Goal: Task Accomplishment & Management: Manage account settings

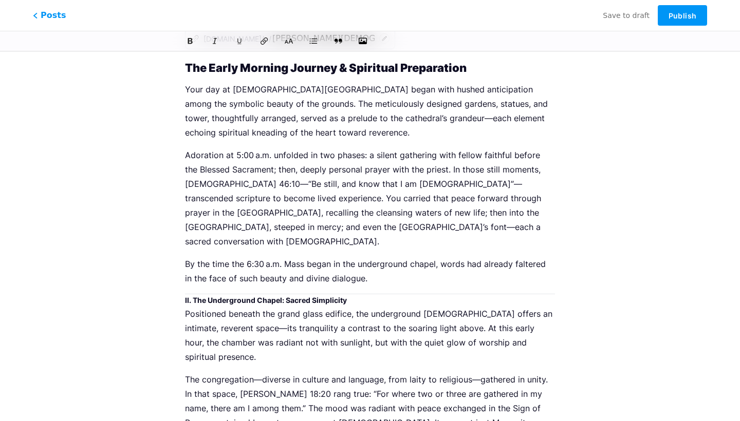
scroll to position [82, 0]
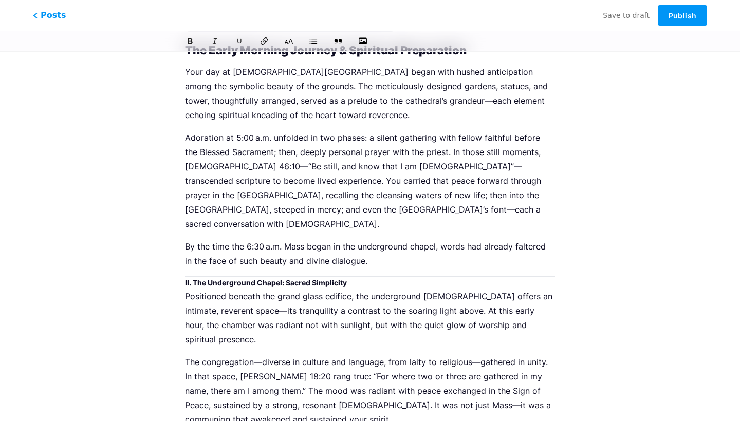
scroll to position [96, 0]
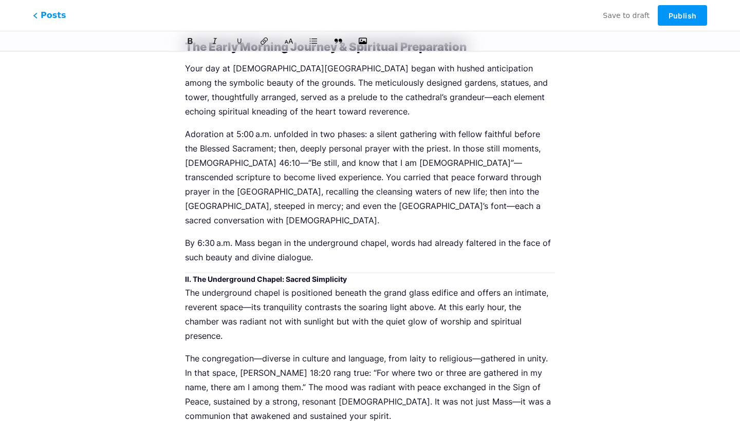
click at [258, 201] on p "Adoration at 5:00 a.m. unfolded in two phases: a silent gathering with fellow f…" at bounding box center [370, 177] width 370 height 101
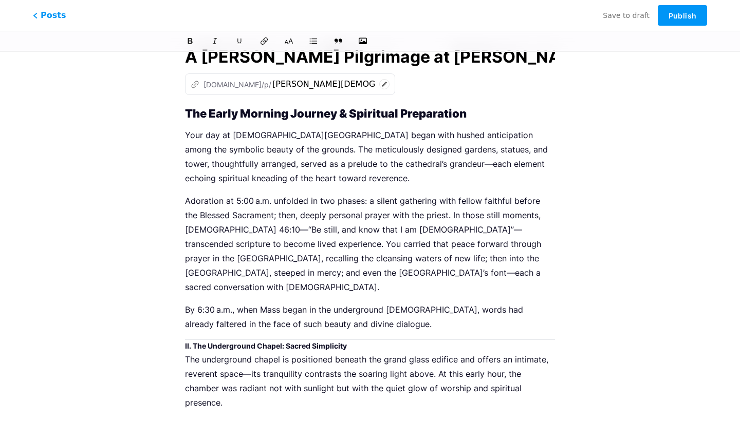
scroll to position [27, 0]
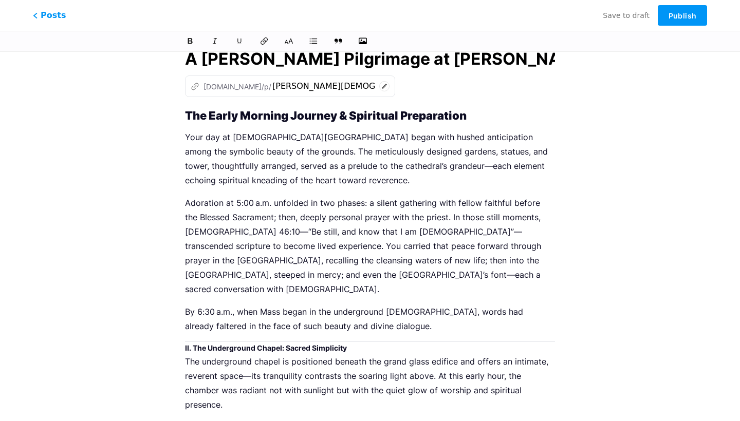
click at [253, 344] on strong "II. The Underground Chapel: Sacred Simplicity" at bounding box center [266, 348] width 162 height 9
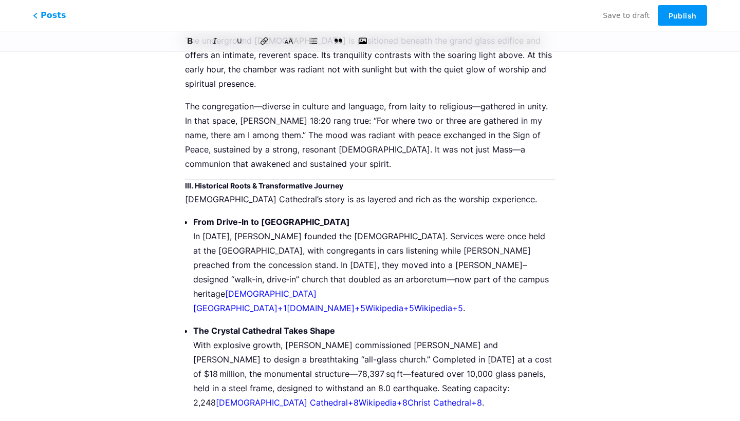
scroll to position [375, 0]
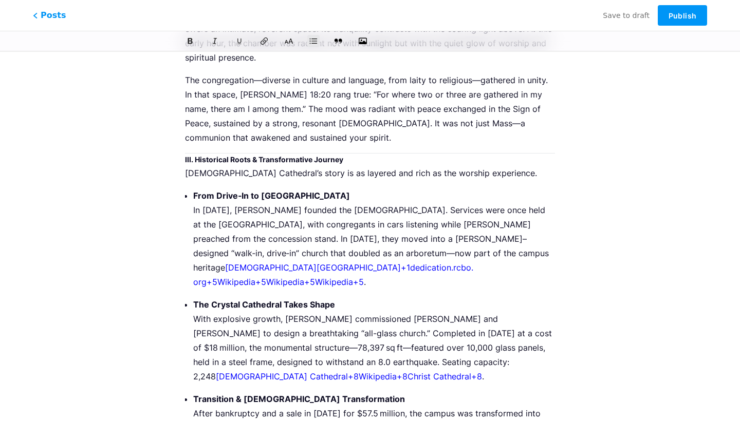
drag, startPoint x: 515, startPoint y: 249, endPoint x: 192, endPoint y: 255, distance: 323.4
click at [192, 255] on div "The Early Morning Journey & Spiritual Preparation Your day at [DEMOGRAPHIC_DATA…" at bounding box center [370, 408] width 370 height 1293
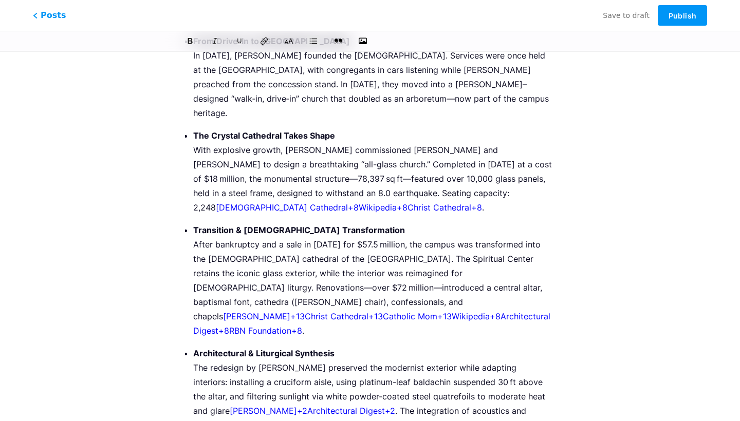
scroll to position [541, 0]
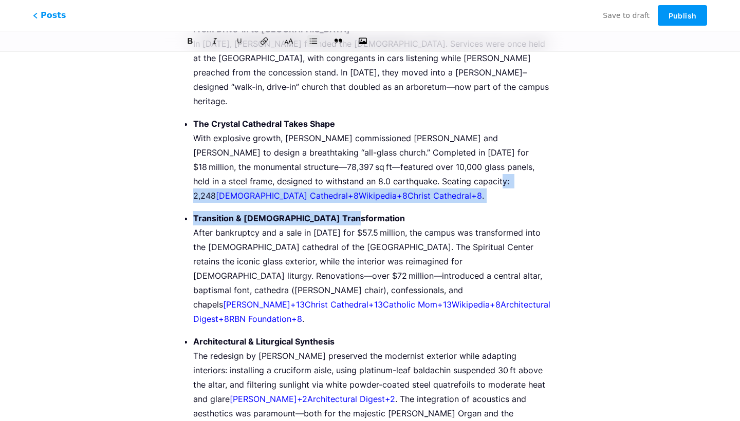
drag, startPoint x: 401, startPoint y: 154, endPoint x: 409, endPoint y: 192, distance: 38.7
click at [409, 192] on ul "From Drive‑In to [GEOGRAPHIC_DATA] In [DATE], [PERSON_NAME] founded the [GEOGRA…" at bounding box center [374, 283] width 362 height 522
click at [409, 211] on p "Transition & [DEMOGRAPHIC_DATA] Transformation After bankruptcy and a sale in […" at bounding box center [374, 268] width 362 height 115
drag, startPoint x: 401, startPoint y: 154, endPoint x: 407, endPoint y: 165, distance: 12.4
click at [407, 165] on p "The Crystal Cathedral Takes Shape With explosive growth, [PERSON_NAME] commissi…" at bounding box center [374, 160] width 362 height 86
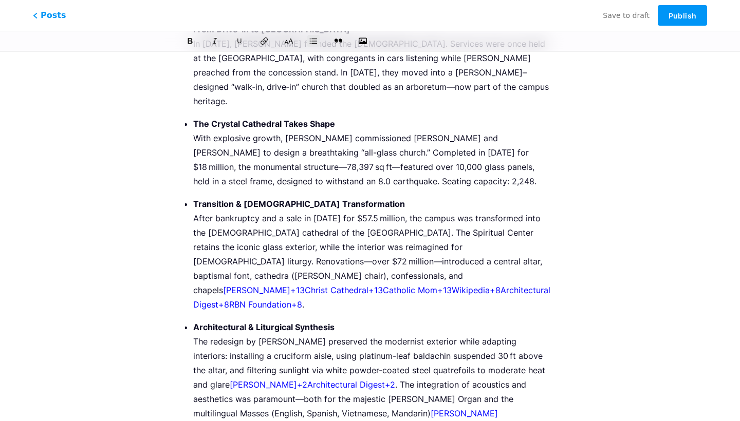
click at [369, 197] on p "Transition & [DEMOGRAPHIC_DATA] Transformation After bankruptcy and a sale in […" at bounding box center [374, 254] width 362 height 115
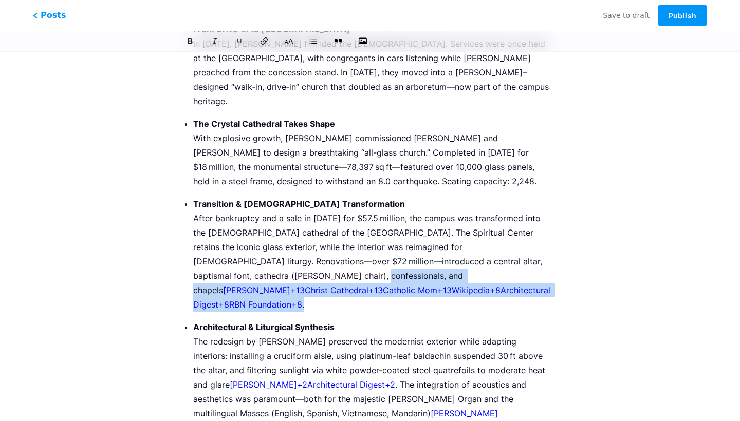
drag, startPoint x: 323, startPoint y: 266, endPoint x: 225, endPoint y: 245, distance: 99.8
click at [225, 245] on p "Transition & [DEMOGRAPHIC_DATA] Transformation After bankruptcy and a sale in […" at bounding box center [374, 254] width 362 height 115
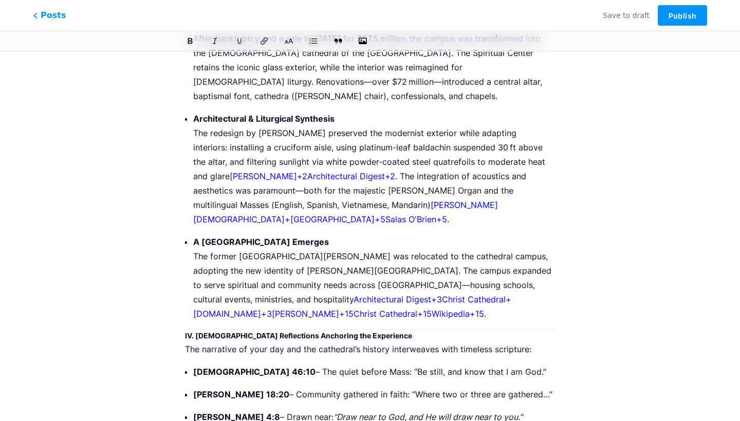
scroll to position [730, 0]
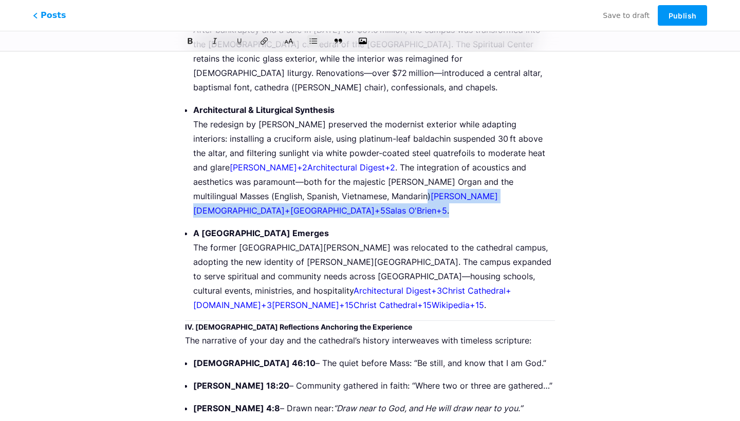
drag, startPoint x: 543, startPoint y: 166, endPoint x: 318, endPoint y: 172, distance: 224.7
click at [318, 172] on p "Architectural & Liturgical Synthesis The redesign by [PERSON_NAME] preserved th…" at bounding box center [374, 160] width 362 height 115
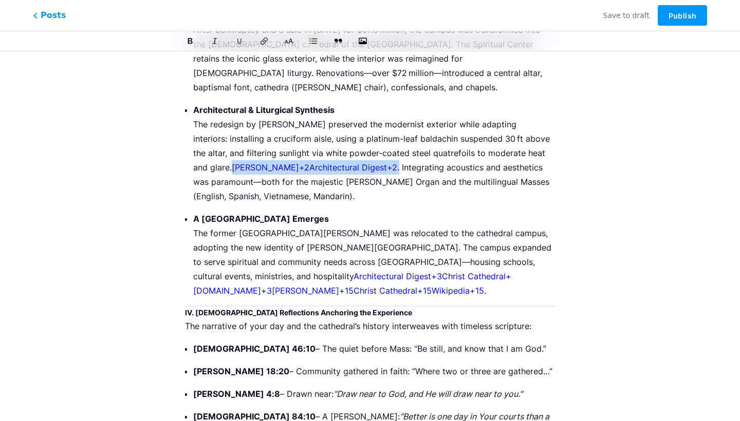
drag, startPoint x: 344, startPoint y: 139, endPoint x: 193, endPoint y: 137, distance: 151.1
click at [193, 137] on p "Architectural & Liturgical Synthesis The redesign by [PERSON_NAME] preserved th…" at bounding box center [374, 153] width 362 height 101
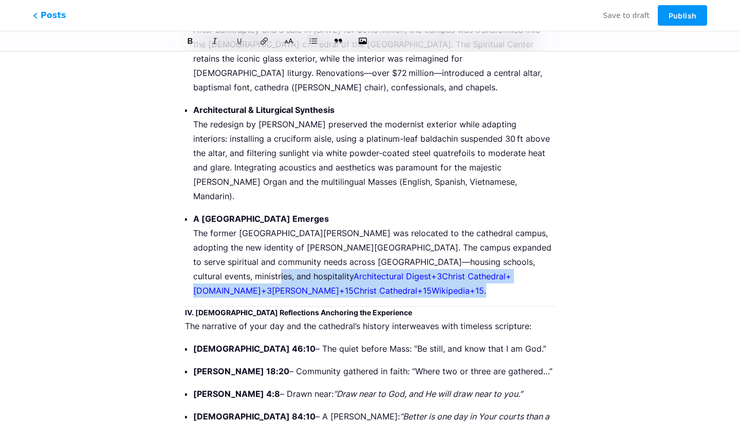
drag, startPoint x: 315, startPoint y: 249, endPoint x: 181, endPoint y: 233, distance: 134.6
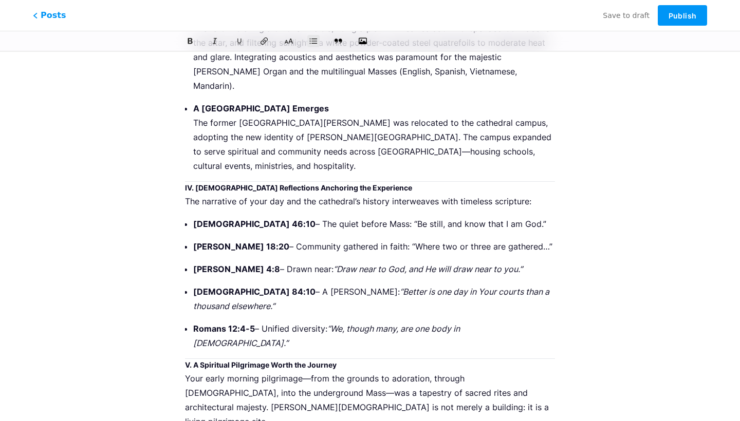
scroll to position [840, 0]
click at [186, 361] on strong "V. A Spiritual Pilgrimage Worth the Journey" at bounding box center [261, 365] width 152 height 9
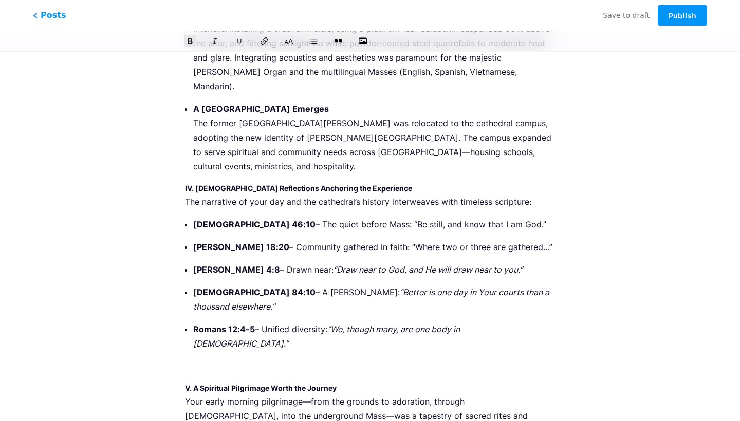
click at [186, 184] on strong "IV. [DEMOGRAPHIC_DATA] Reflections Anchoring the Experience" at bounding box center [298, 188] width 227 height 9
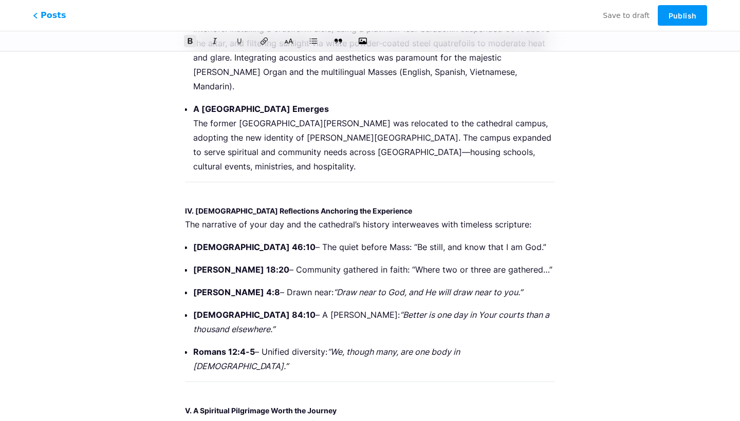
click at [203, 207] on strong "IV. [DEMOGRAPHIC_DATA] Reflections Anchoring the Experience" at bounding box center [298, 211] width 227 height 9
click at [290, 41] on icon at bounding box center [289, 41] width 10 height 7
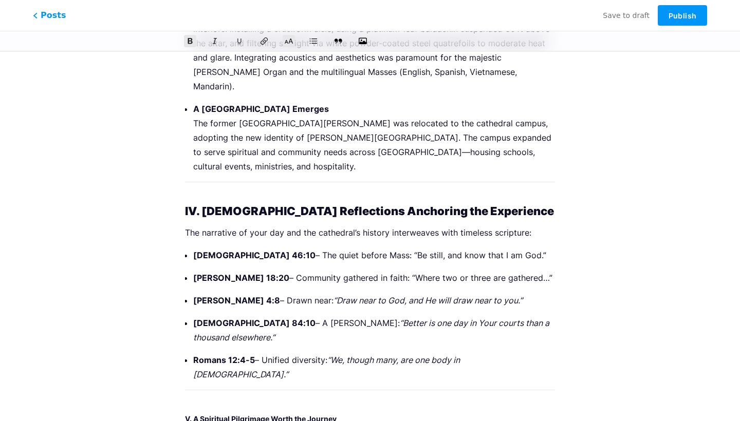
click at [258, 415] on strong "V. A Spiritual Pilgrimage Worth the Journey" at bounding box center [261, 419] width 152 height 9
click at [289, 46] on icon at bounding box center [289, 41] width 10 height 10
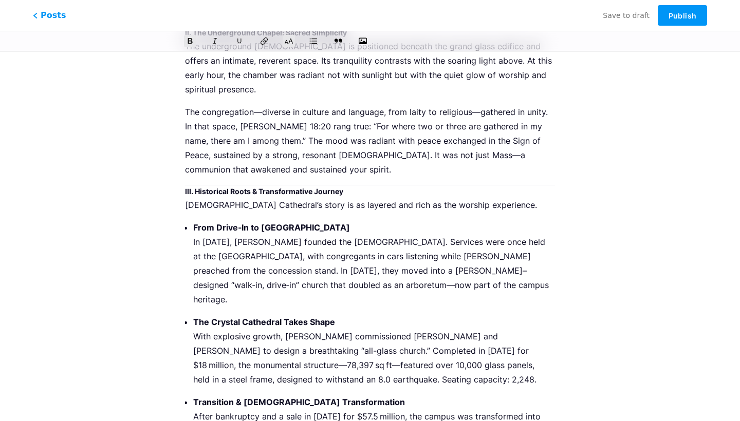
scroll to position [335, 0]
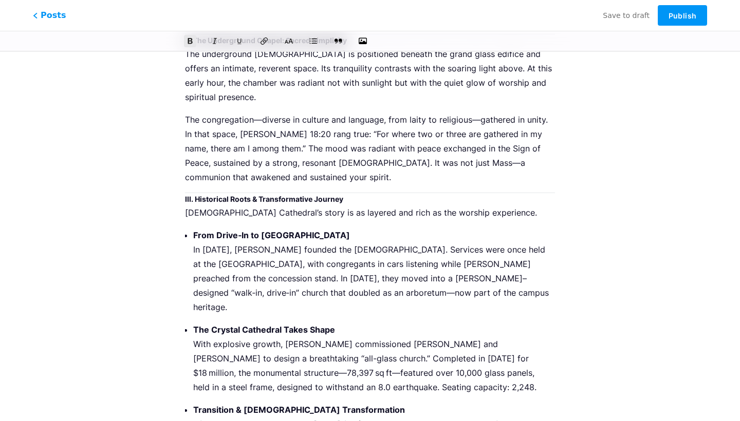
click at [279, 195] on strong "III. Historical Roots & Transformative Journey" at bounding box center [264, 199] width 158 height 9
click at [288, 43] on icon at bounding box center [289, 41] width 10 height 10
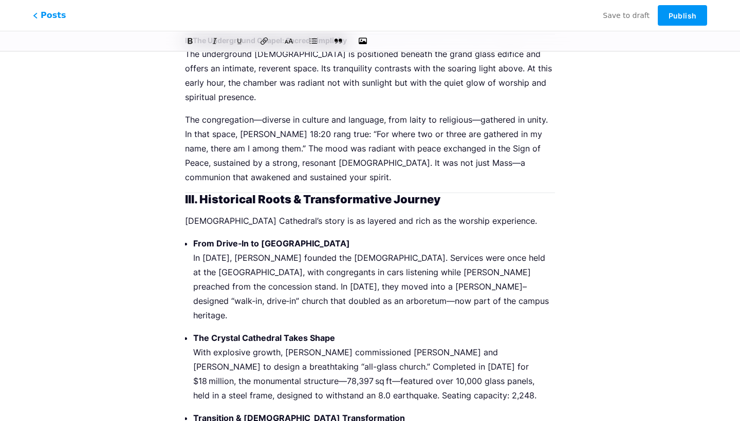
click at [297, 159] on p "The congregation—diverse in culture and language, from laity to religious—gathe…" at bounding box center [370, 149] width 370 height 72
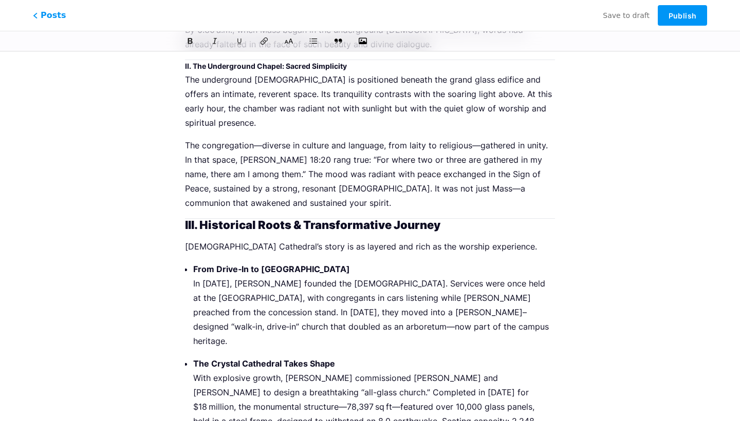
scroll to position [314, 0]
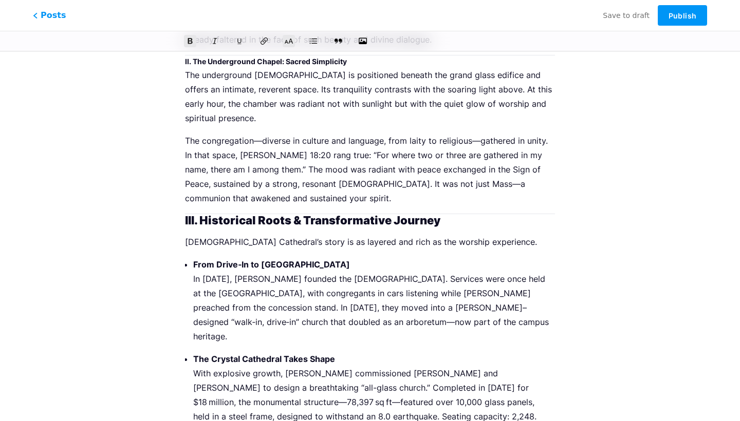
click at [187, 214] on strong "III. Historical Roots & Transformative Journey" at bounding box center [312, 220] width 255 height 13
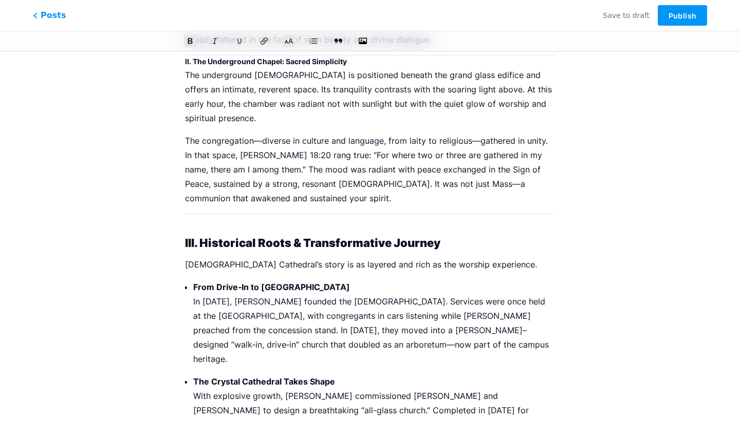
click at [198, 236] on strong "III. Historical Roots & Transformative Journey" at bounding box center [312, 242] width 255 height 13
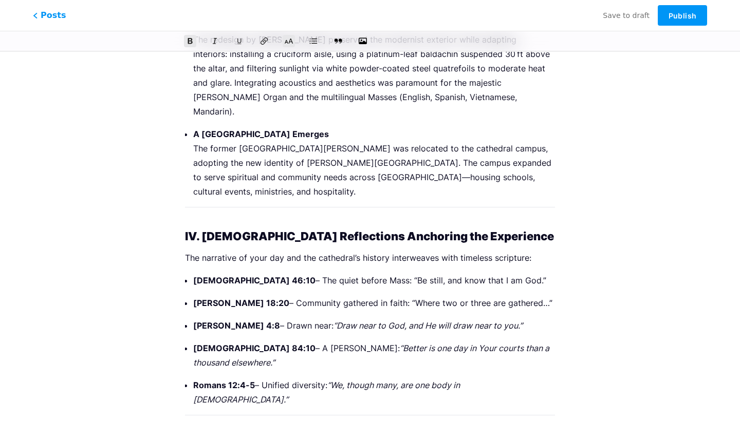
scroll to position [860, 0]
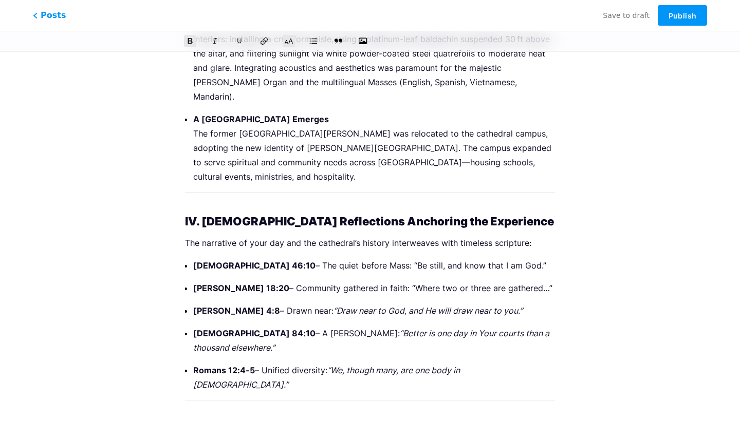
click at [203, 215] on strong "IV. [DEMOGRAPHIC_DATA] Reflections Anchoring the Experience" at bounding box center [369, 221] width 369 height 13
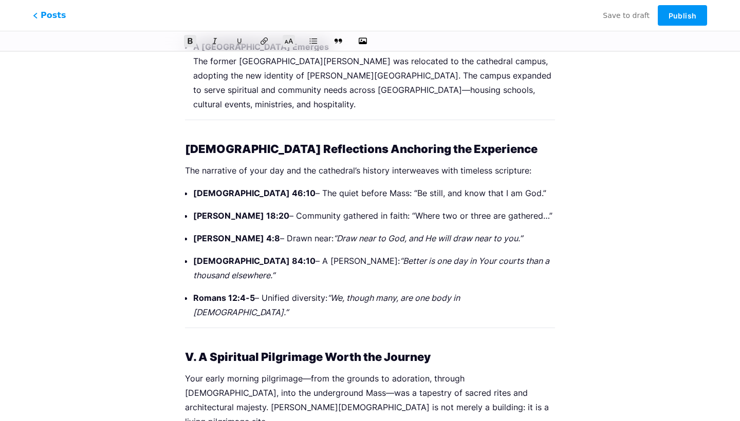
scroll to position [932, 0]
click at [197, 351] on strong "V. A Spiritual Pilgrimage Worth the Journey" at bounding box center [308, 357] width 246 height 13
click at [379, 372] on p "Your early morning pilgrimage—from the grounds to adoration, through [DEMOGRAPH…" at bounding box center [370, 401] width 370 height 58
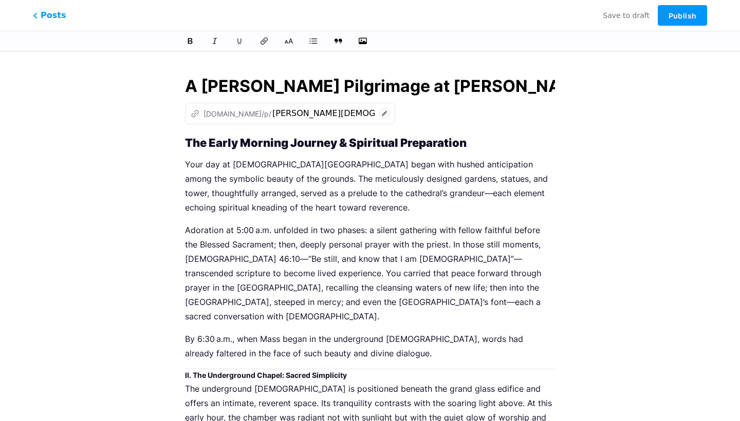
scroll to position [0, 0]
click at [188, 143] on strong "The Early Morning Journey & Spiritual Preparation" at bounding box center [326, 142] width 282 height 13
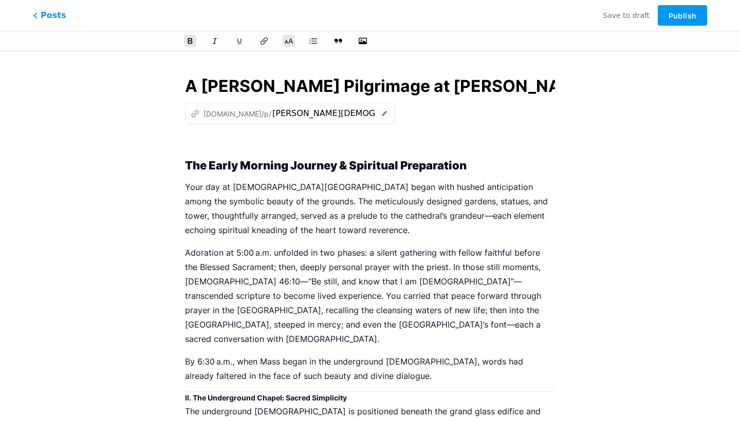
click at [206, 145] on p at bounding box center [370, 144] width 370 height 14
click at [368, 46] on button "button" at bounding box center [362, 40] width 15 height 15
click at [364, 41] on icon "button" at bounding box center [363, 41] width 10 height 10
click at [0, 0] on input "file" at bounding box center [0, 0] width 0 height 0
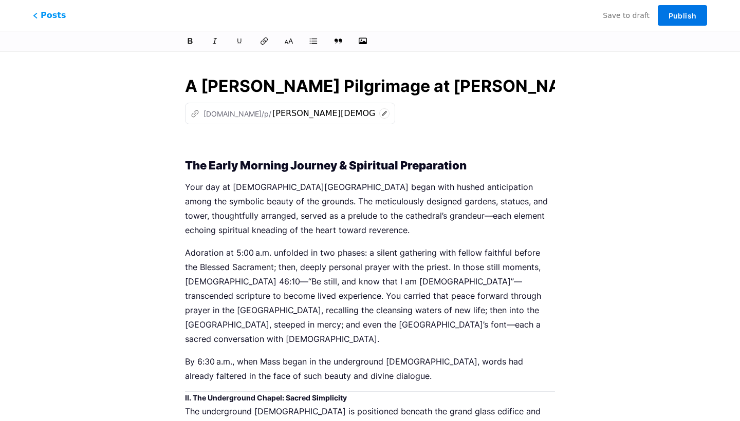
click at [693, 17] on span "Publish" at bounding box center [683, 15] width 28 height 9
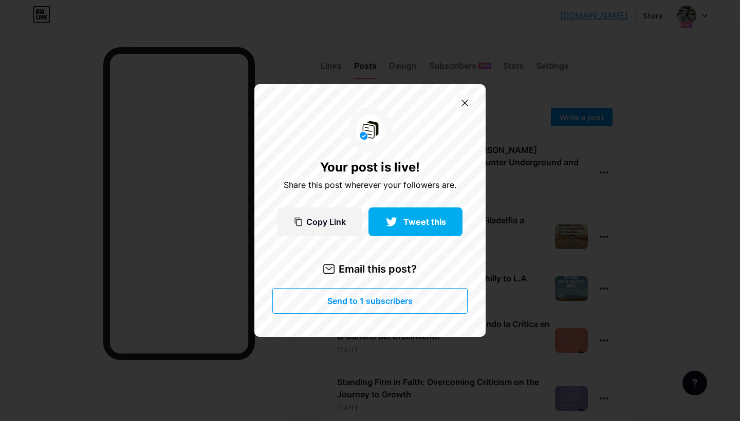
click at [467, 103] on icon at bounding box center [465, 103] width 7 height 7
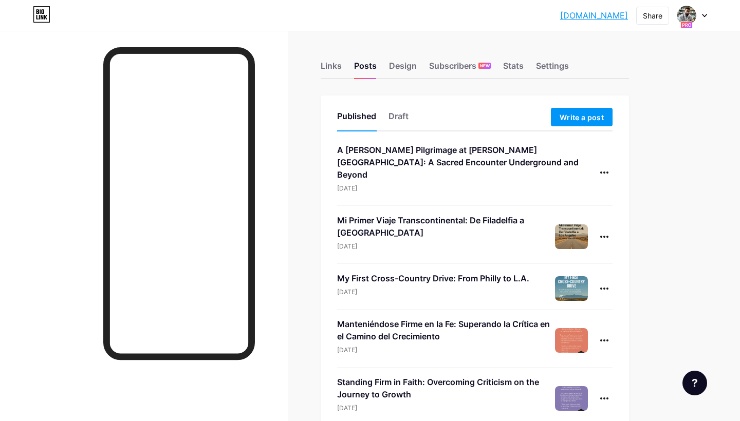
click at [501, 214] on div "Mi Primer Viaje Transcontinental: De Filadelfia a [GEOGRAPHIC_DATA]" at bounding box center [446, 226] width 218 height 25
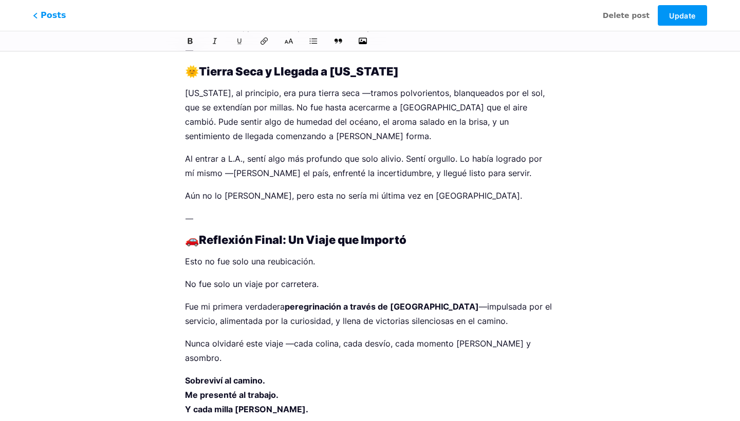
scroll to position [1628, 0]
drag, startPoint x: 185, startPoint y: 318, endPoint x: 527, endPoint y: 421, distance: 356.9
copy div "⸻ Bendiciones en tu camino, [PERSON_NAME] [PERSON_NAME] Apoya mis proyectos | […"
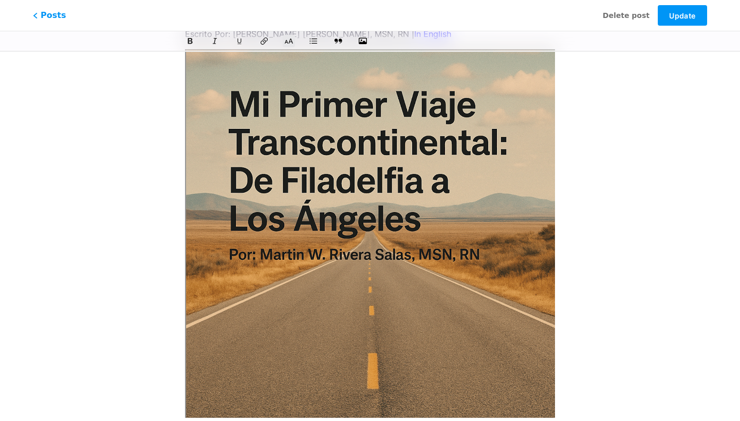
scroll to position [111, 0]
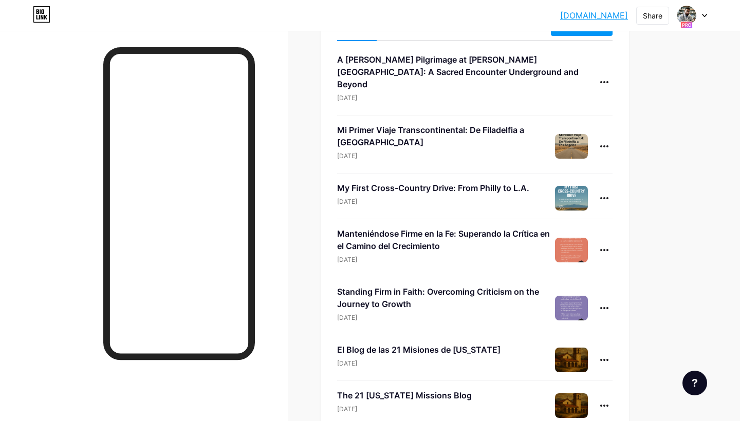
scroll to position [91, 0]
click at [609, 190] on div at bounding box center [604, 198] width 16 height 16
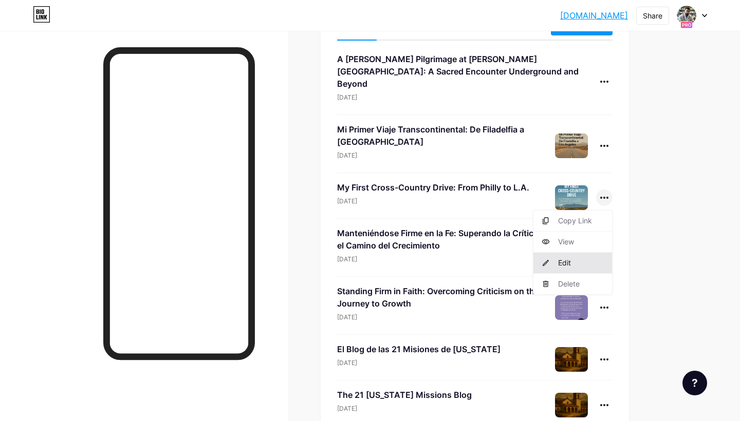
click at [581, 253] on li "Edit" at bounding box center [573, 263] width 79 height 21
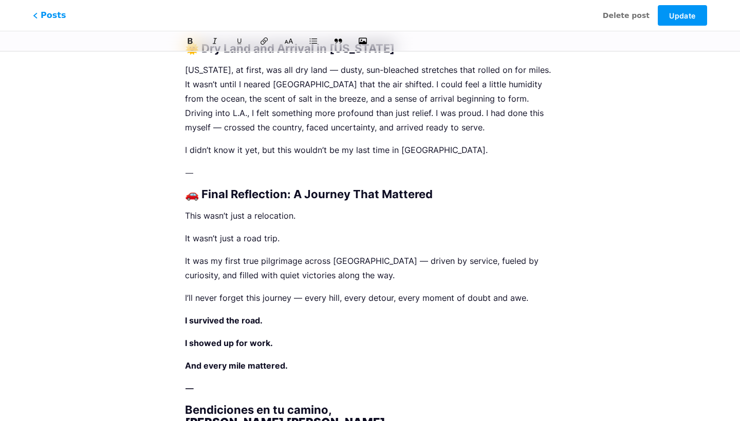
scroll to position [1529, 0]
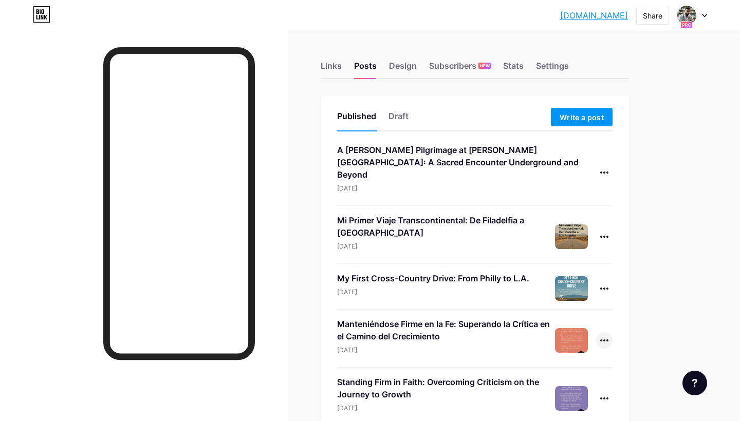
click at [605, 333] on div at bounding box center [604, 341] width 16 height 16
click at [570, 396] on li "Edit" at bounding box center [573, 406] width 79 height 21
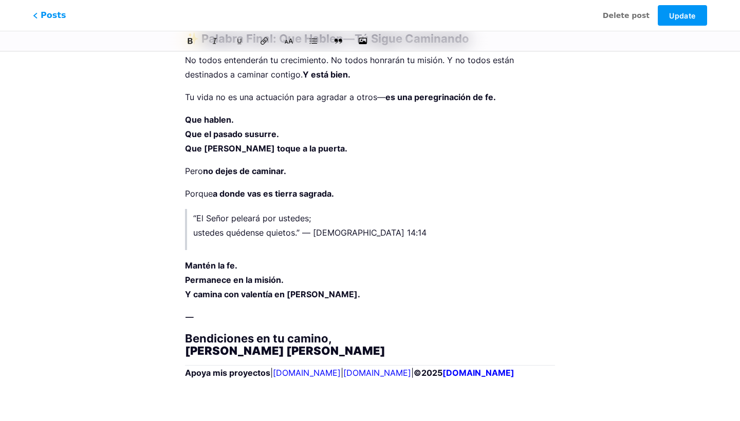
scroll to position [2375, 0]
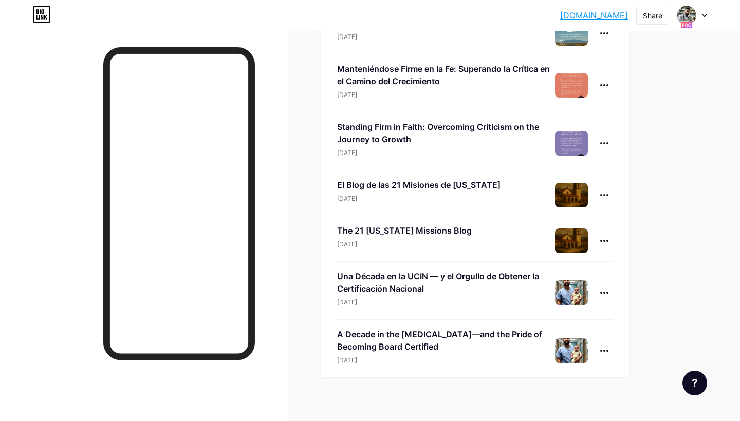
scroll to position [255, 0]
click at [603, 292] on icon at bounding box center [604, 293] width 8 height 2
click at [569, 348] on li "Edit" at bounding box center [573, 358] width 79 height 21
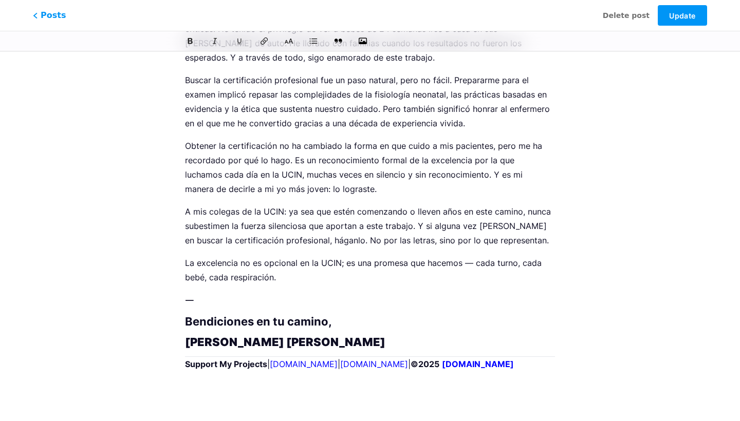
scroll to position [801, 0]
click at [53, 16] on span "Posts" at bounding box center [49, 15] width 36 height 13
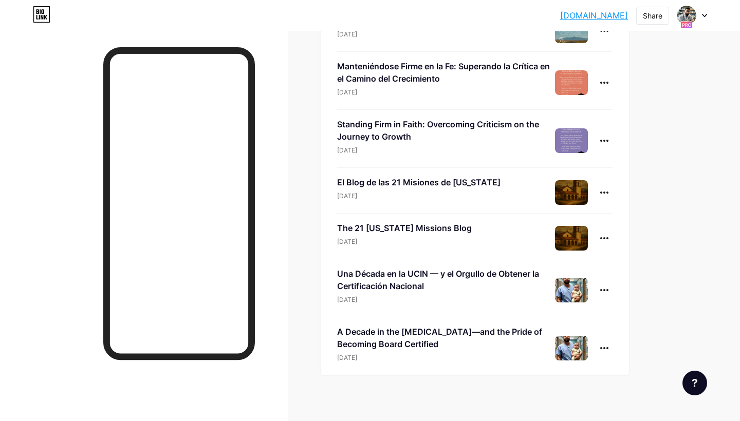
scroll to position [255, 0]
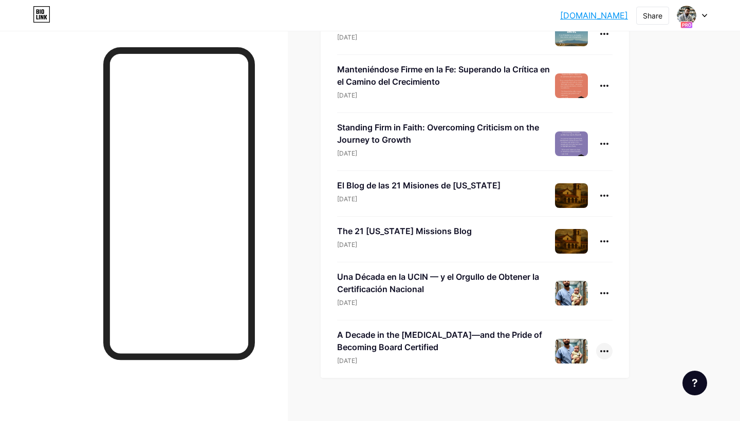
click at [606, 351] on icon at bounding box center [604, 352] width 8 height 2
click at [571, 407] on li "Edit" at bounding box center [573, 417] width 79 height 21
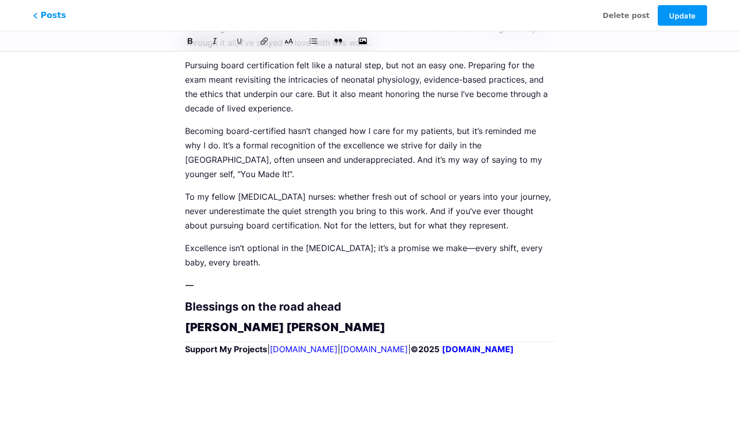
scroll to position [787, 0]
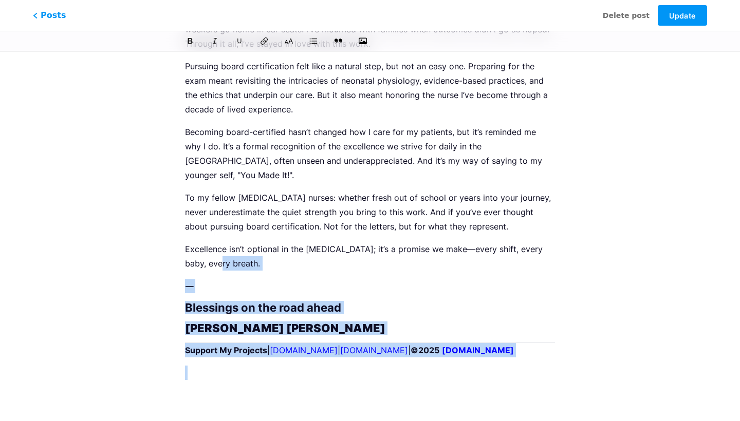
drag, startPoint x: 221, startPoint y: 248, endPoint x: 443, endPoint y: 421, distance: 282.0
copy div "Excellence isn’t optional in the [MEDICAL_DATA]; it’s a promise we make—every s…"
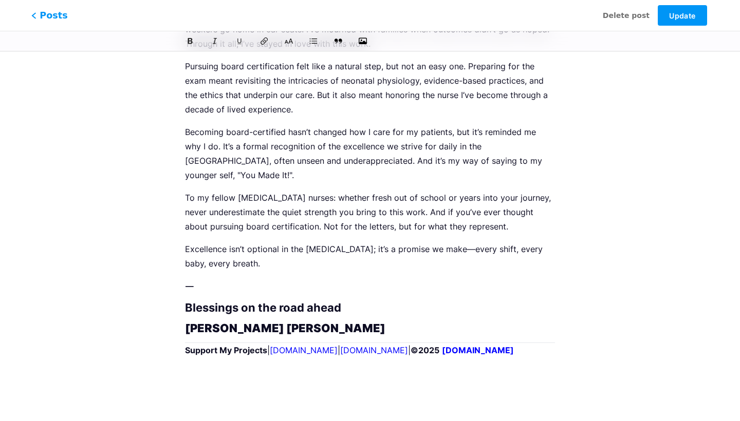
click at [47, 13] on span "Posts" at bounding box center [49, 15] width 36 height 13
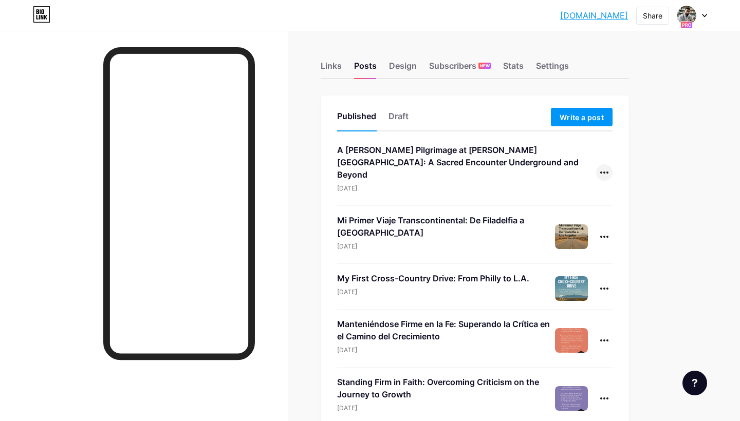
click at [608, 168] on div at bounding box center [604, 172] width 16 height 16
click at [578, 231] on li "Edit" at bounding box center [573, 238] width 79 height 21
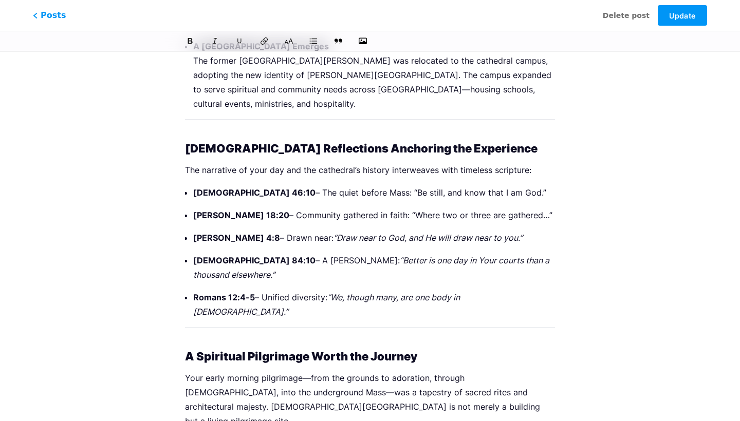
scroll to position [955, 0]
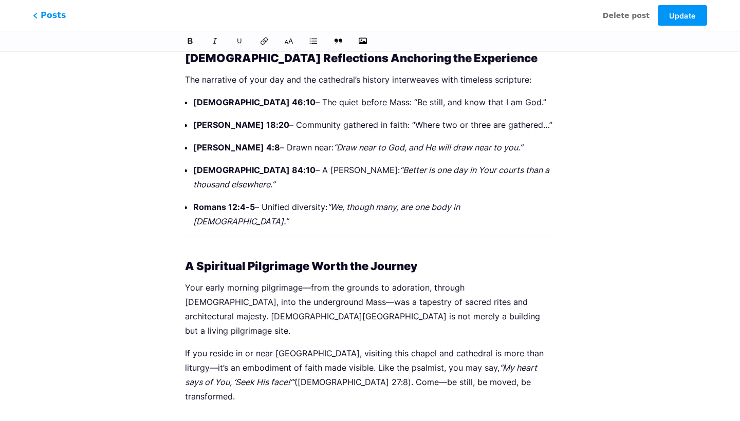
click at [302, 412] on p at bounding box center [370, 419] width 370 height 14
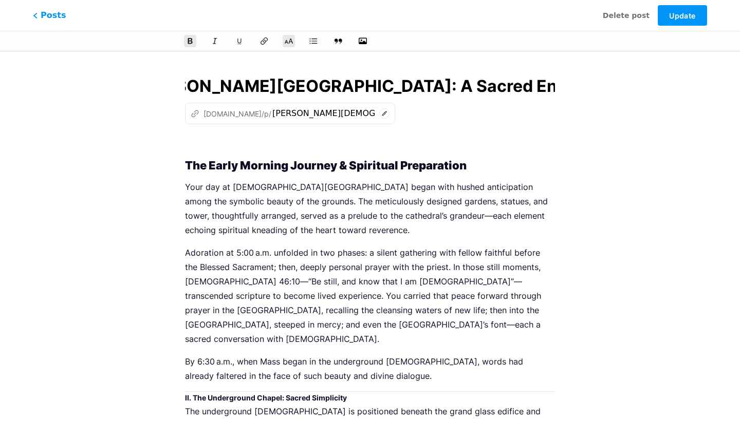
scroll to position [0, 0]
click at [268, 141] on p at bounding box center [370, 144] width 370 height 14
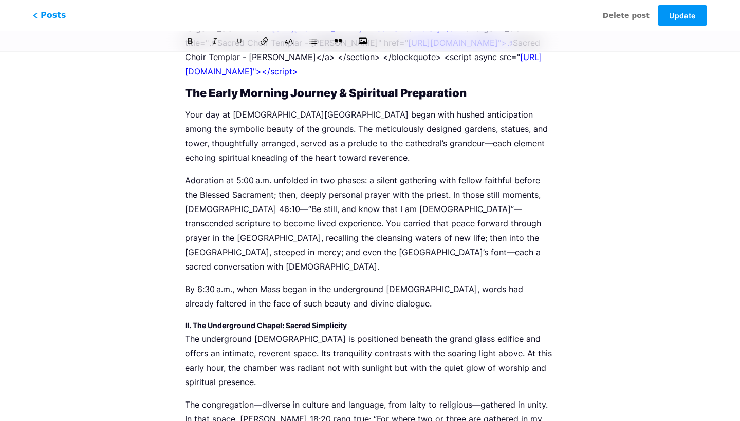
scroll to position [508, 0]
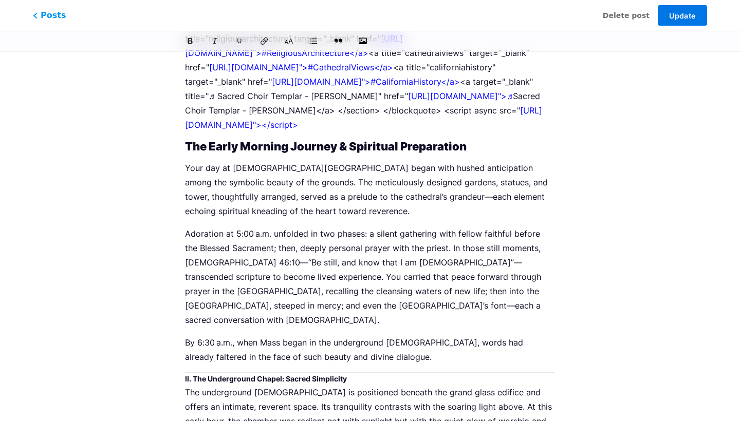
click at [684, 17] on span "Update" at bounding box center [682, 15] width 26 height 9
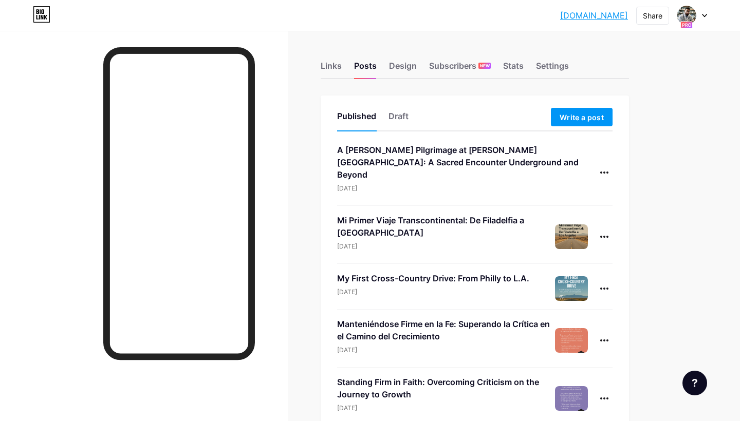
click at [553, 158] on div "A [PERSON_NAME] Pilgrimage at [PERSON_NAME][GEOGRAPHIC_DATA]: A Sacred Encounte…" at bounding box center [466, 162] width 259 height 37
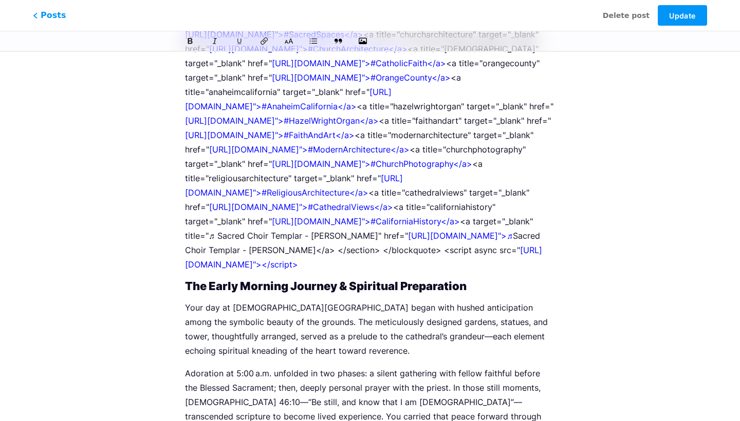
scroll to position [379, 0]
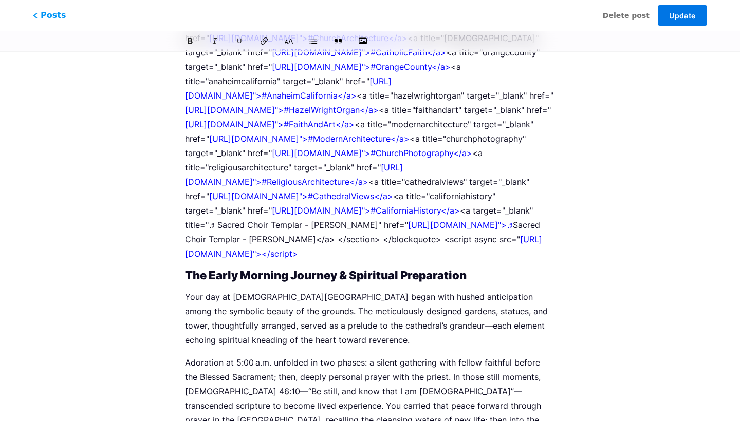
click at [681, 22] on button "Update" at bounding box center [682, 15] width 49 height 21
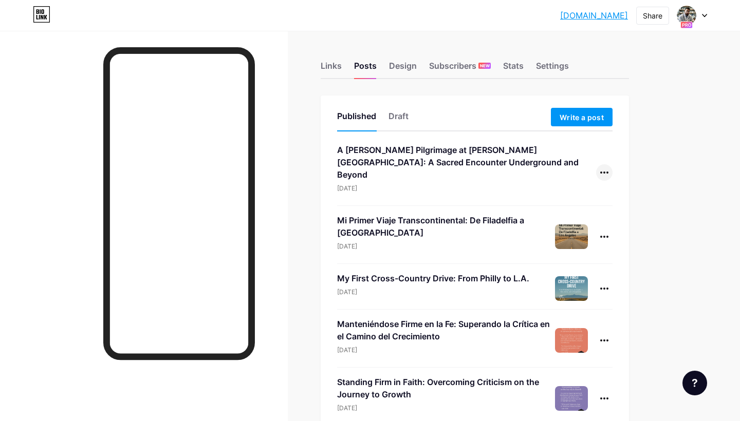
click at [607, 164] on div at bounding box center [604, 172] width 16 height 16
click at [576, 215] on li "View" at bounding box center [573, 217] width 79 height 21
click at [600, 164] on div at bounding box center [604, 172] width 16 height 16
click at [574, 230] on li "Edit" at bounding box center [573, 238] width 79 height 21
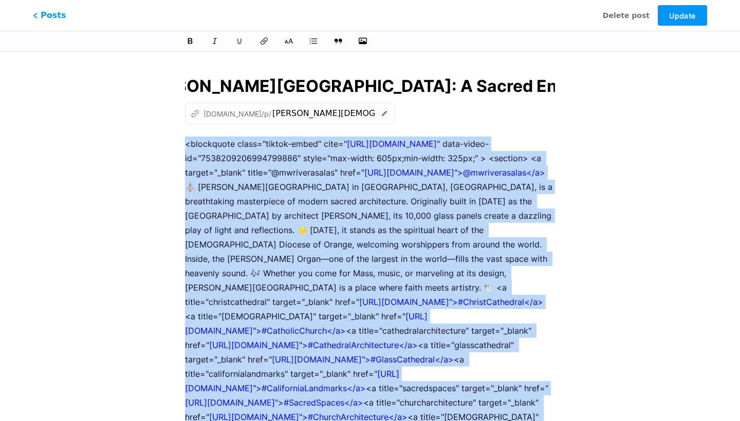
drag, startPoint x: 418, startPoint y: 232, endPoint x: 188, endPoint y: -21, distance: 341.3
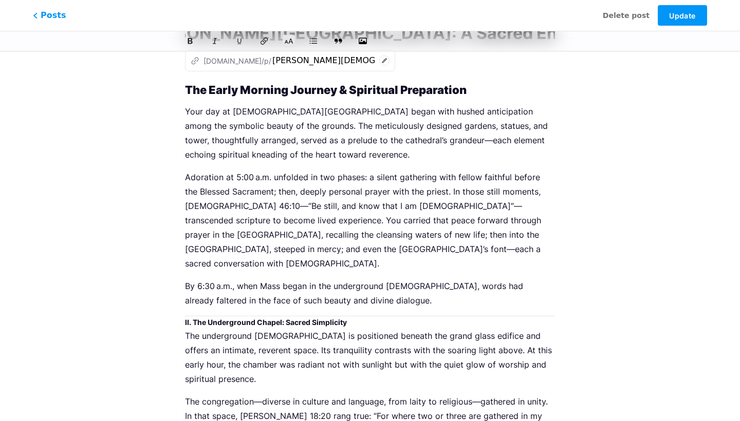
scroll to position [54, 0]
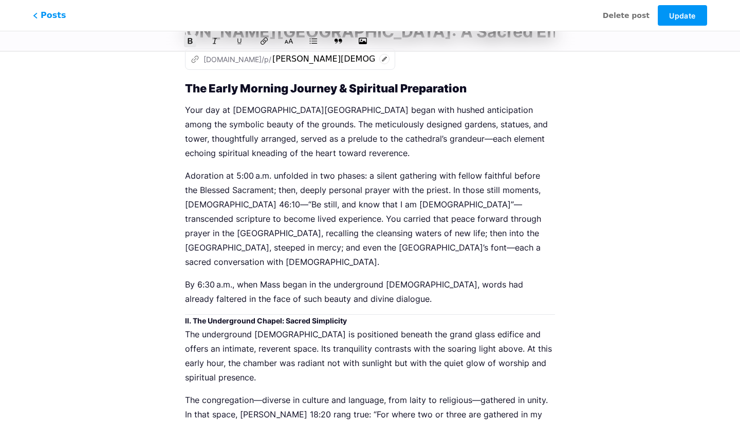
click at [194, 317] on strong "II. The Underground Chapel: Sacred Simplicity" at bounding box center [266, 321] width 162 height 9
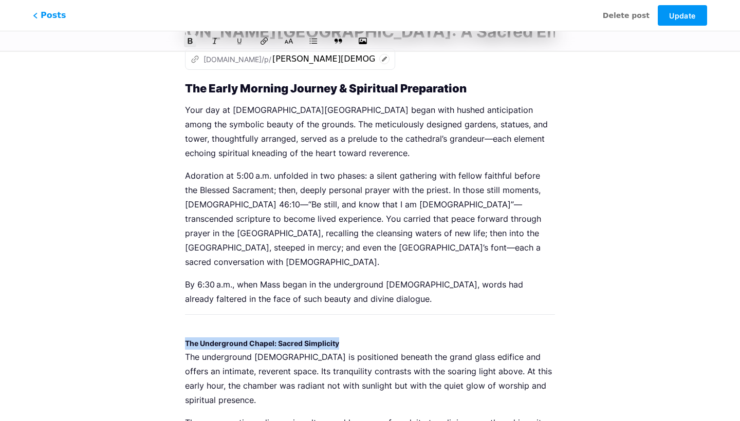
drag, startPoint x: 368, startPoint y: 331, endPoint x: 175, endPoint y: 328, distance: 193.3
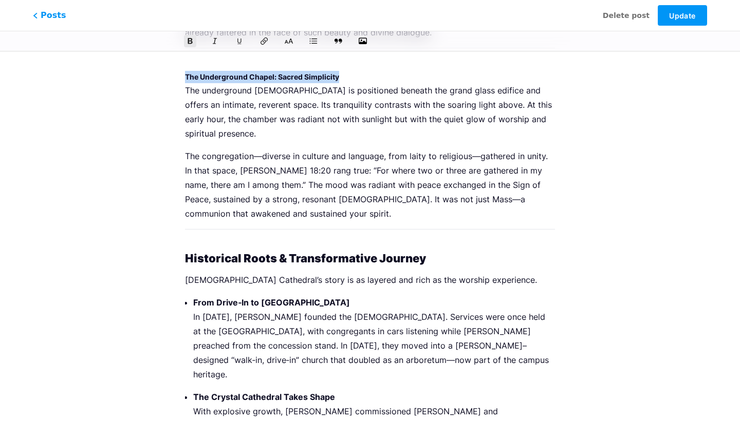
scroll to position [335, 0]
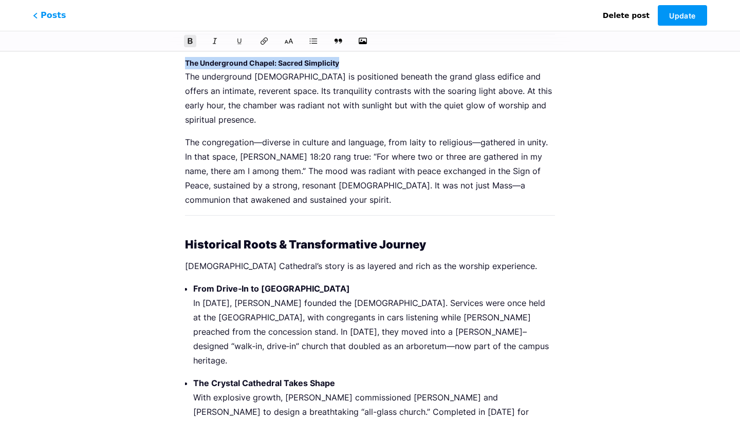
click at [627, 13] on span "Delete post" at bounding box center [626, 15] width 47 height 11
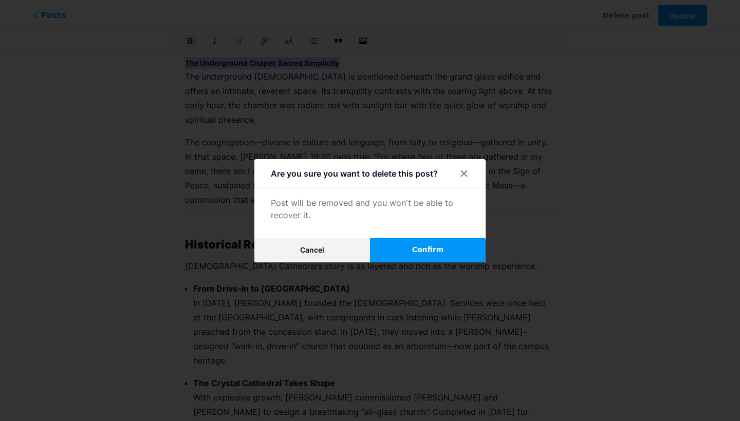
click at [417, 257] on button "Confirm" at bounding box center [428, 250] width 116 height 25
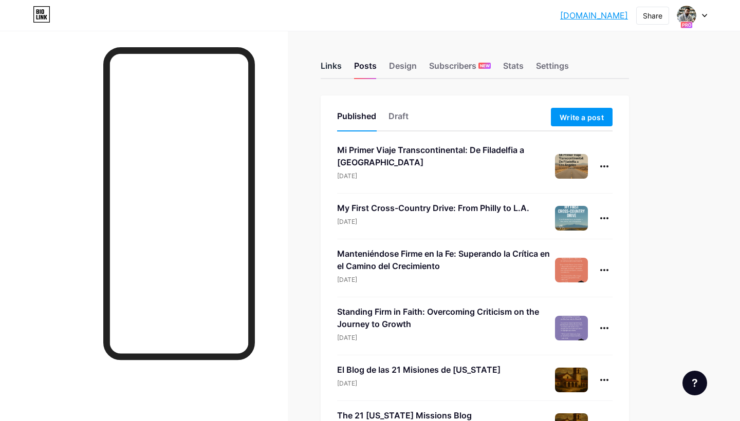
click at [333, 66] on div "Links" at bounding box center [331, 69] width 21 height 19
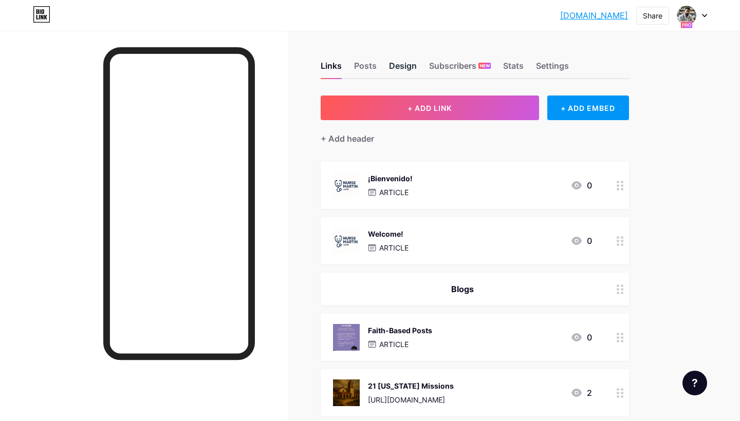
click at [408, 66] on div "Design" at bounding box center [403, 69] width 28 height 19
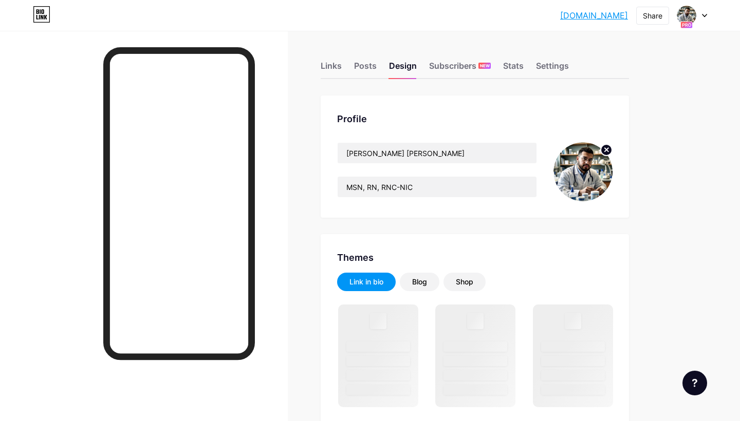
click at [440, 103] on div "Profile [PERSON_NAME] [PERSON_NAME] MSN, RN, RNC-NIC" at bounding box center [475, 157] width 308 height 122
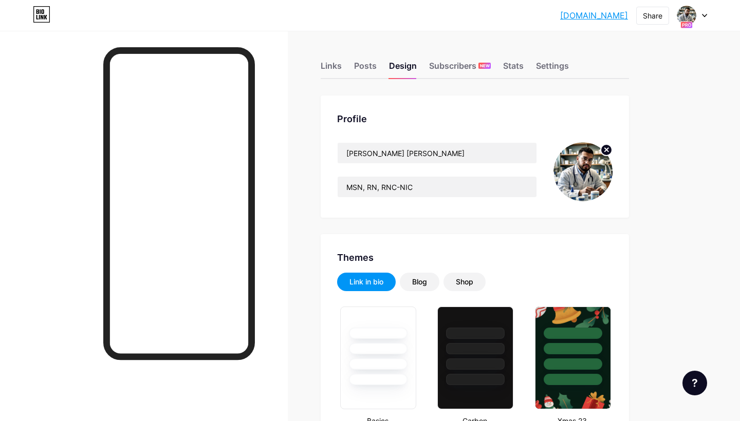
type input "#f9fef8"
click at [468, 67] on div "Subscribers NEW" at bounding box center [460, 69] width 62 height 19
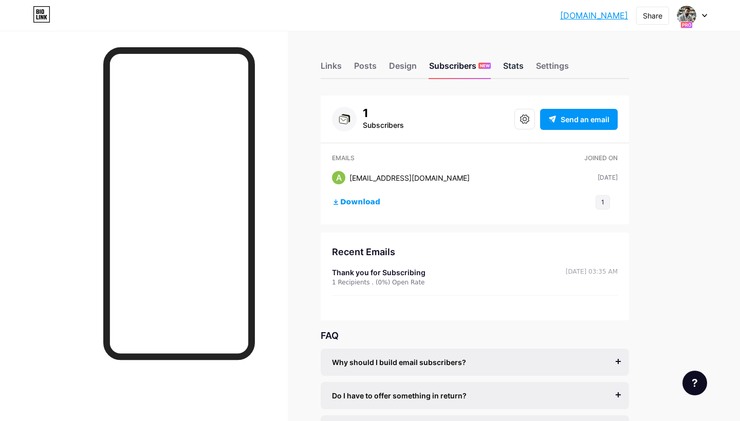
click at [515, 68] on div "Stats" at bounding box center [513, 69] width 21 height 19
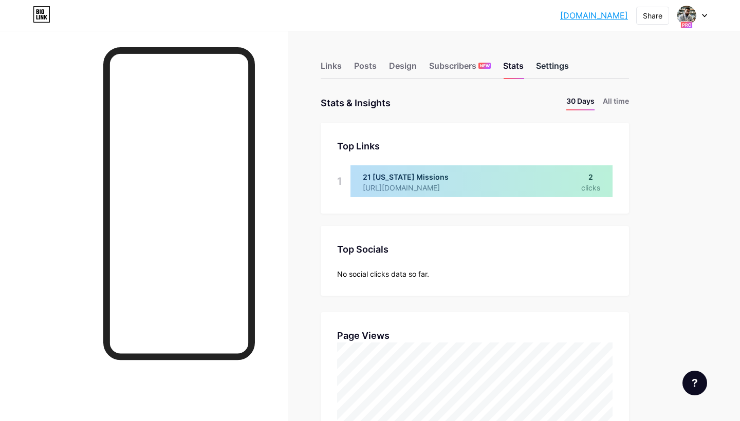
click at [558, 67] on div "Settings" at bounding box center [552, 69] width 33 height 19
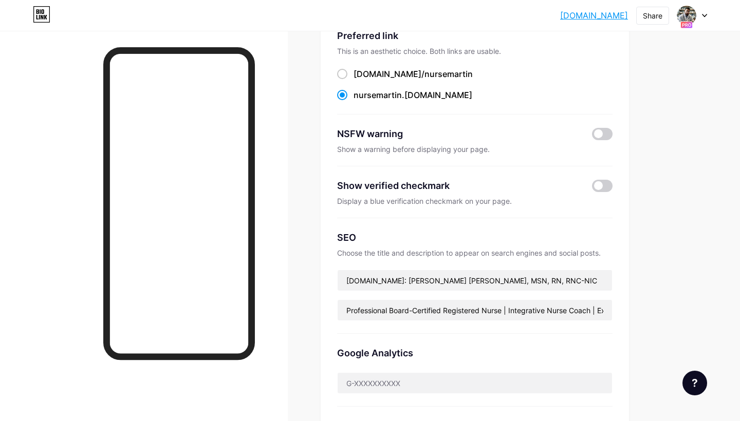
scroll to position [96, 0]
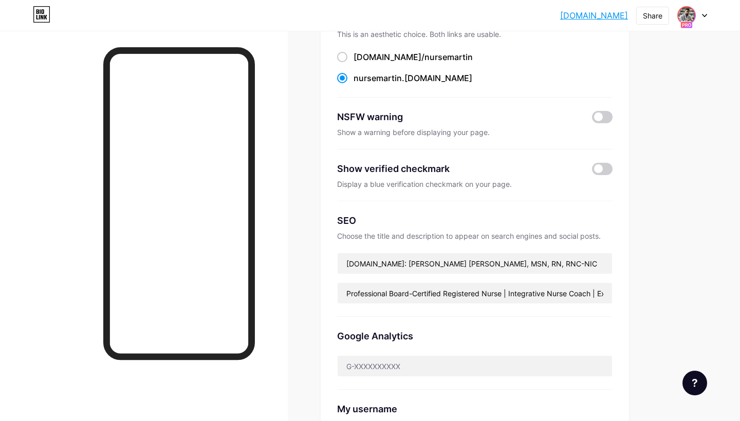
click at [693, 11] on img at bounding box center [686, 15] width 16 height 16
